Goal: Information Seeking & Learning: Understand process/instructions

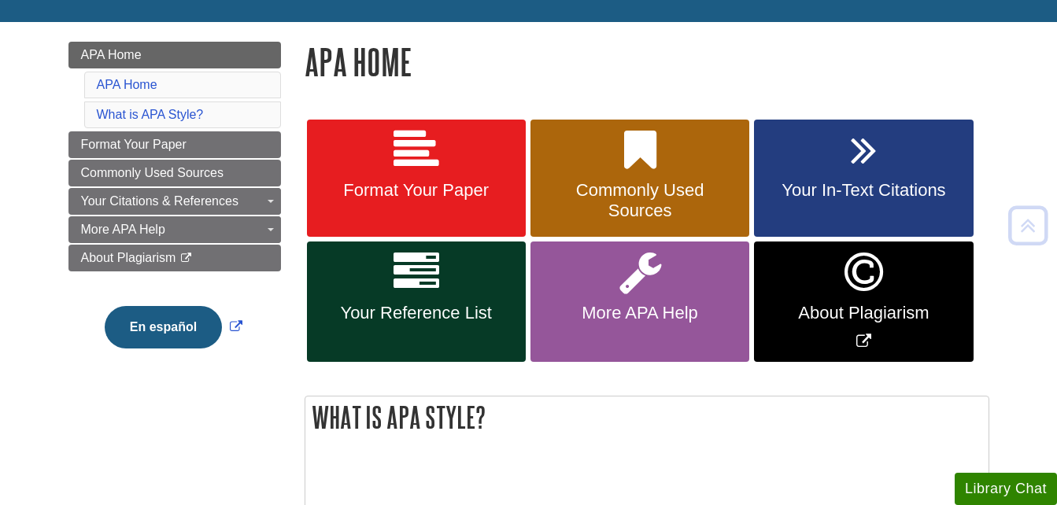
scroll to position [197, 0]
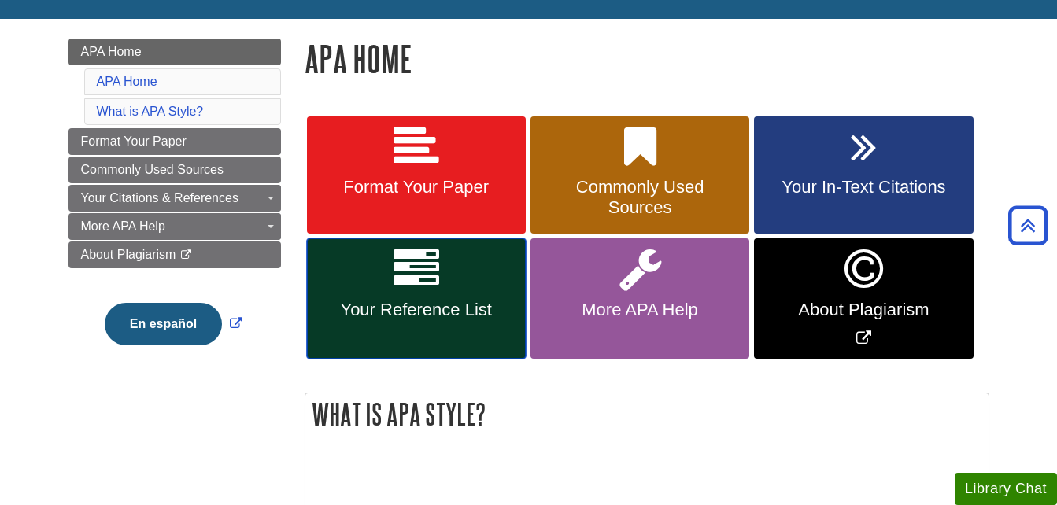
click at [419, 306] on span "Your Reference List" at bounding box center [416, 310] width 195 height 20
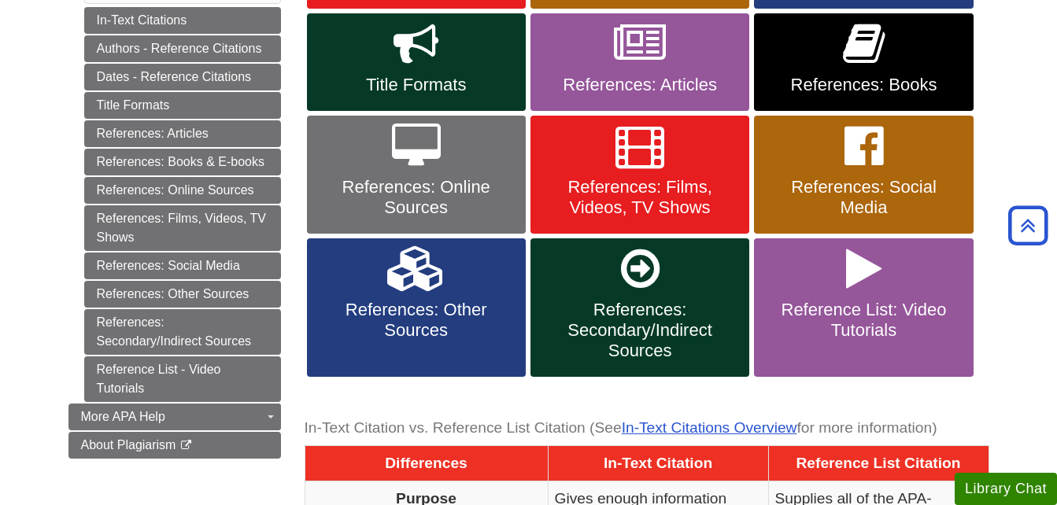
scroll to position [426, 0]
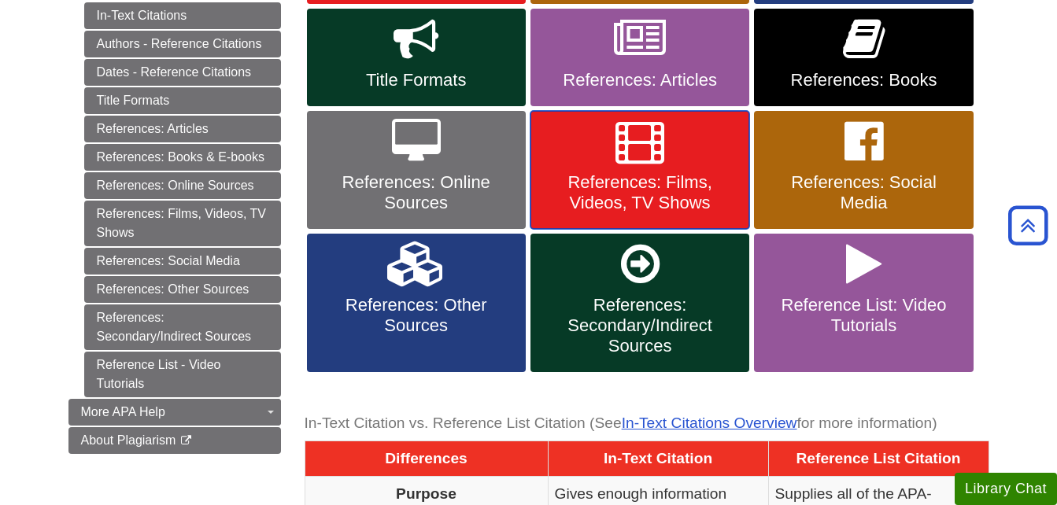
click at [664, 167] on link "References: Films, Videos, TV Shows" at bounding box center [639, 170] width 219 height 118
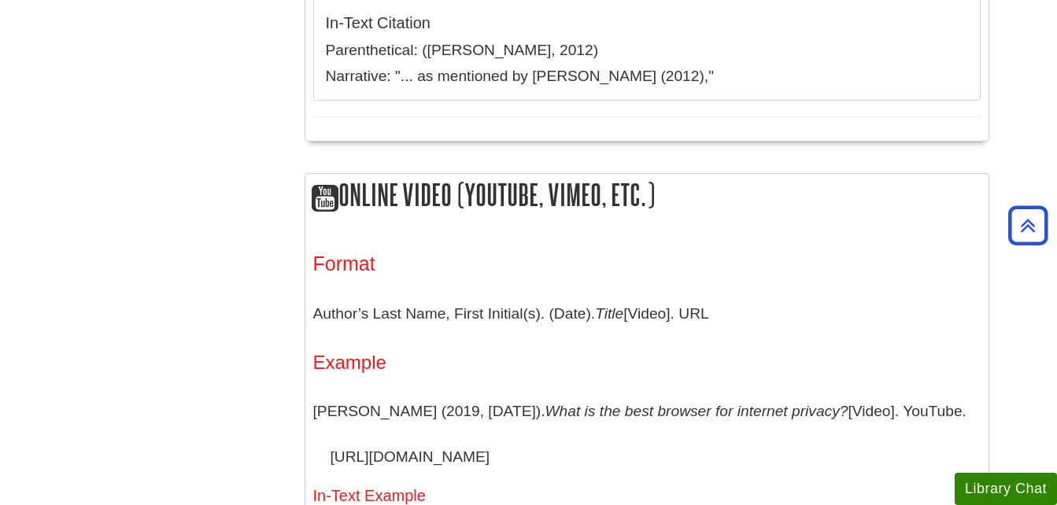
scroll to position [1169, 0]
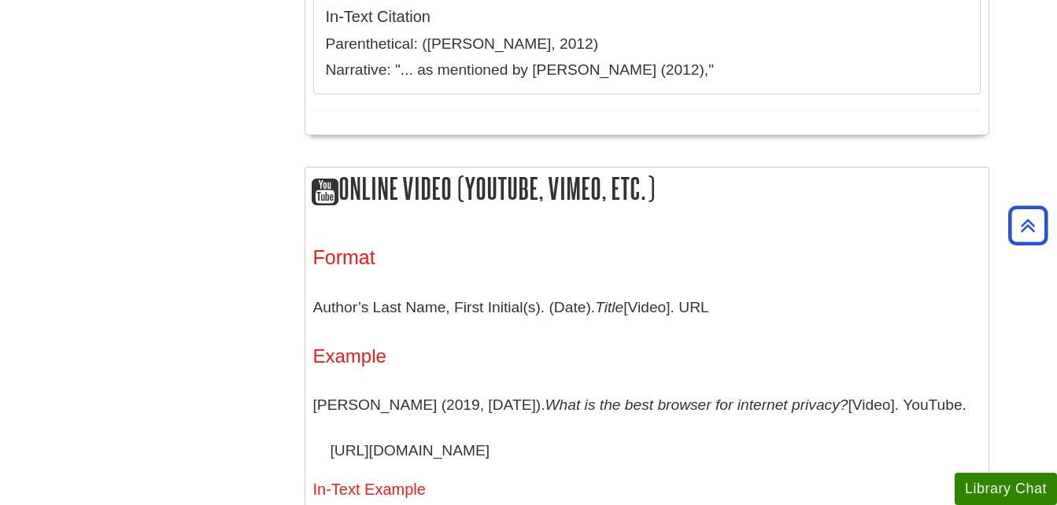
drag, startPoint x: 731, startPoint y: 218, endPoint x: 303, endPoint y: 222, distance: 428.0
click at [651, 346] on h4 "Example" at bounding box center [646, 356] width 667 height 20
drag, startPoint x: 725, startPoint y: 197, endPoint x: 721, endPoint y: 213, distance: 16.4
click at [721, 285] on p "Author’s Last Name, First Initial(s). (Date). Title [Video]. URL" at bounding box center [646, 308] width 667 height 46
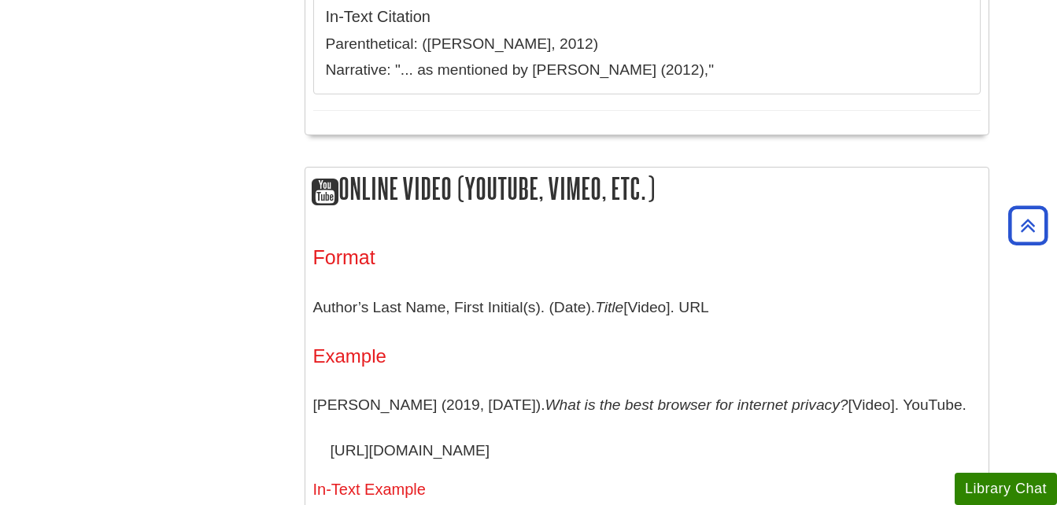
drag, startPoint x: 721, startPoint y: 213, endPoint x: 315, endPoint y: 213, distance: 405.2
click at [315, 285] on p "Author’s Last Name, First Initial(s). (Date). Title [Video]. URL" at bounding box center [646, 308] width 667 height 46
copy p "Author’s Last Name, First Initial(s). (Date). Title [Video]. URL"
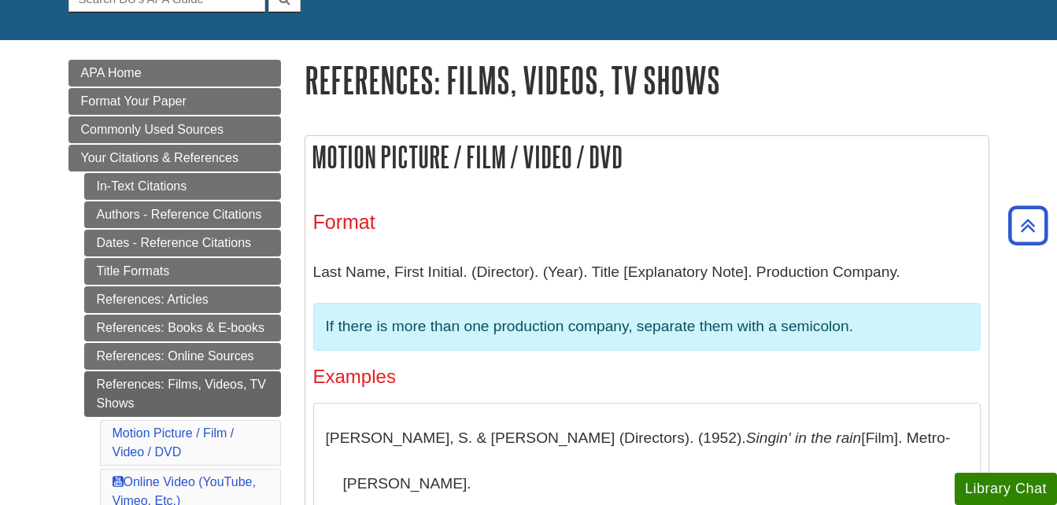
scroll to position [0, 0]
